Goal: Task Accomplishment & Management: Manage account settings

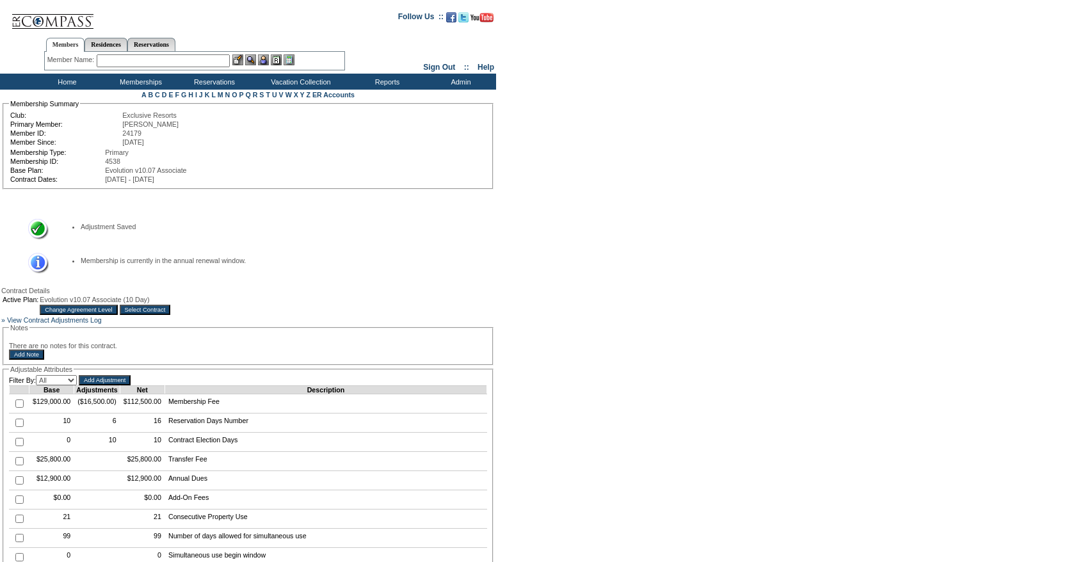
click at [165, 67] on input "text" at bounding box center [163, 60] width 133 height 13
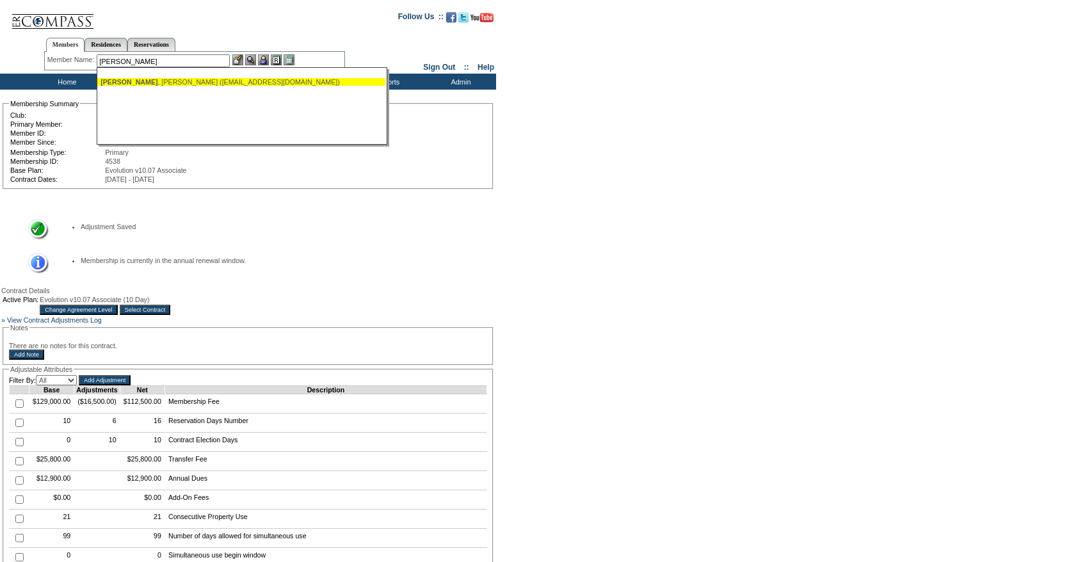
click at [213, 79] on div "[PERSON_NAME] ([EMAIL_ADDRESS][DOMAIN_NAME])" at bounding box center [242, 82] width 282 height 8
type input "[PERSON_NAME] ([EMAIL_ADDRESS][DOMAIN_NAME])"
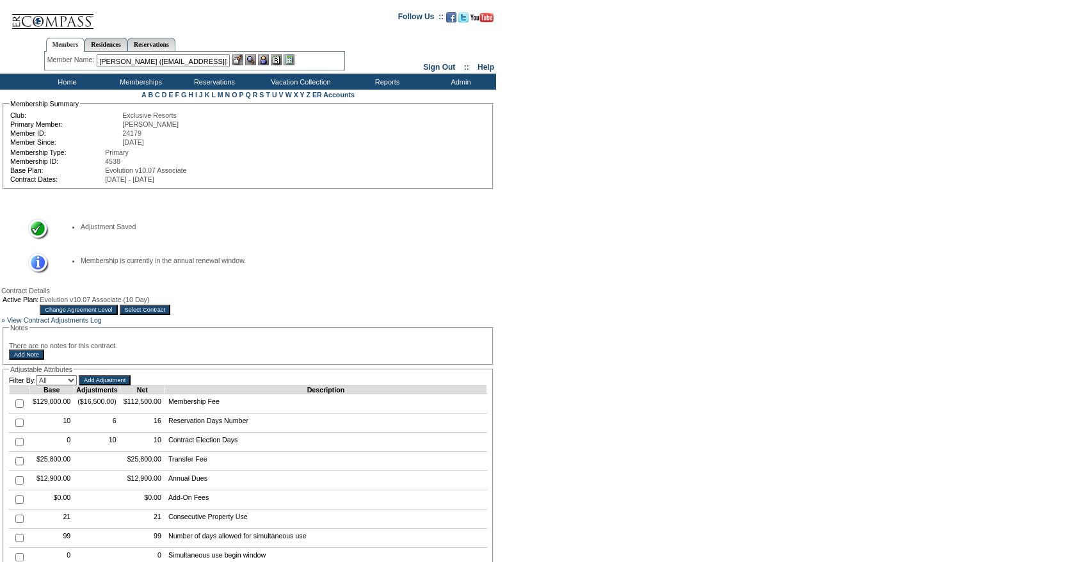
click at [269, 61] on img at bounding box center [263, 59] width 11 height 11
click at [237, 61] on img at bounding box center [237, 59] width 11 height 11
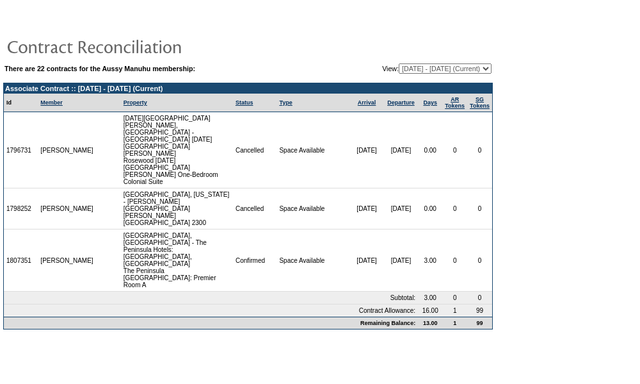
click at [402, 74] on select "03/26/08 - 03/31/09 04/01/09 - 03/31/10 04/01/10 - 01/31/11 02/01/11 - 01/31/12…" at bounding box center [445, 68] width 93 height 10
click at [399, 64] on select "03/26/08 - 03/31/09 04/01/09 - 03/31/10 04/01/10 - 01/31/11 02/01/11 - 01/31/12…" at bounding box center [445, 68] width 93 height 10
click at [436, 64] on select "03/26/08 - 03/31/09 04/01/09 - 03/31/10 04/01/10 - 01/31/11 02/01/11 - 01/31/12…" at bounding box center [445, 68] width 93 height 10
select select "121266"
click at [399, 64] on select "03/26/08 - 03/31/09 04/01/09 - 03/31/10 04/01/10 - 01/31/11 02/01/11 - 01/31/12…" at bounding box center [445, 68] width 93 height 10
